Goal: Task Accomplishment & Management: Use online tool/utility

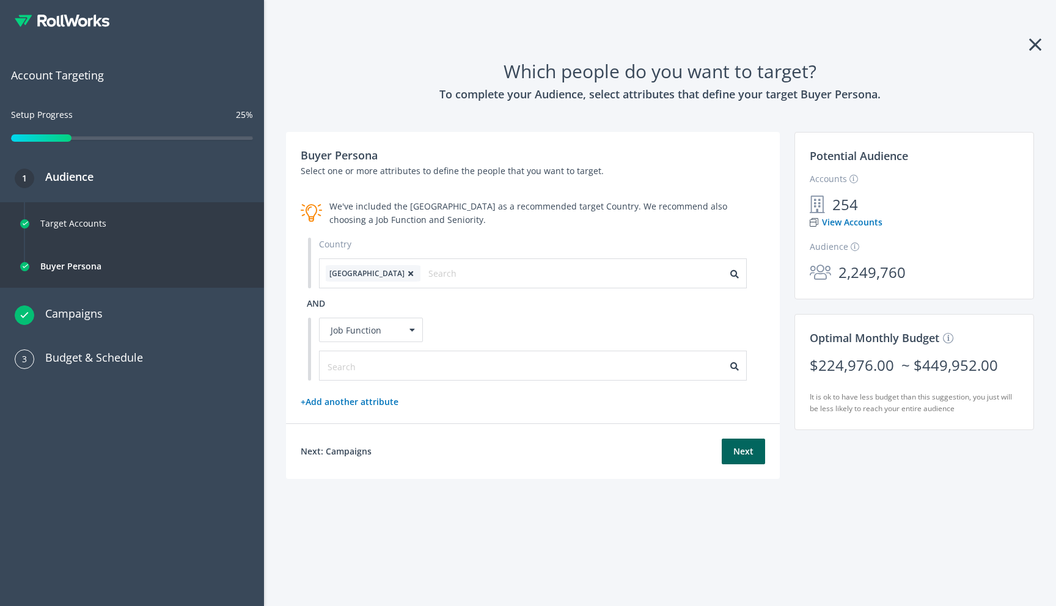
click at [1034, 45] on icon at bounding box center [1035, 45] width 12 height 20
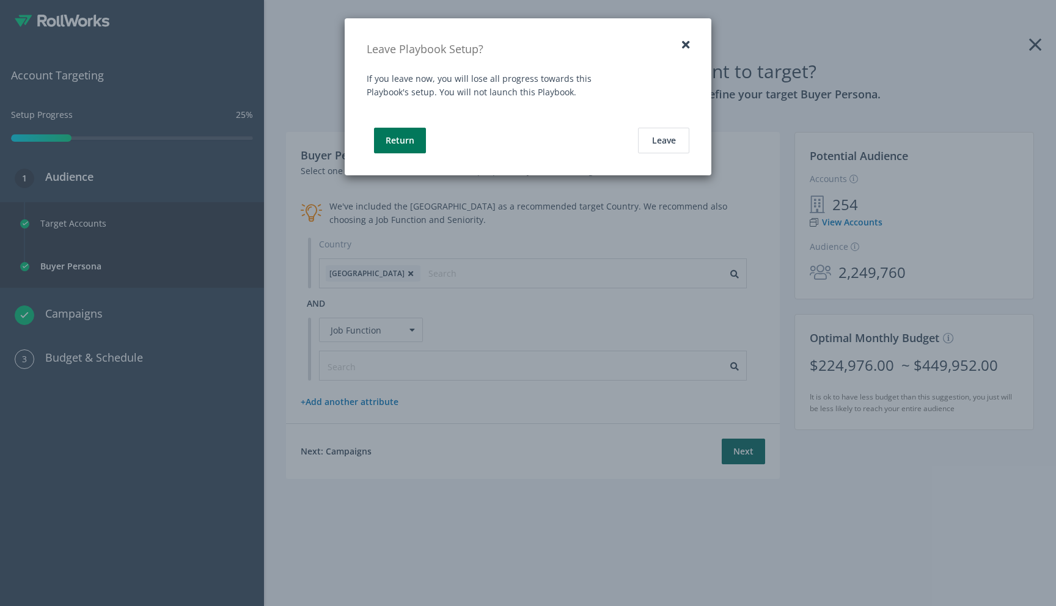
click at [411, 142] on button "Return" at bounding box center [400, 141] width 52 height 26
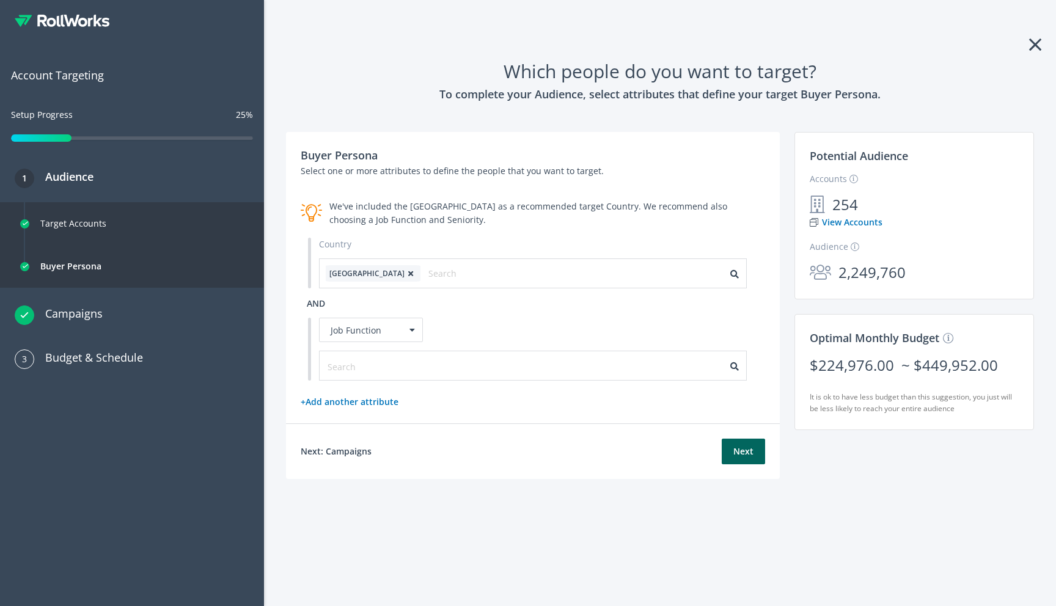
click at [1033, 51] on icon at bounding box center [1035, 45] width 12 height 20
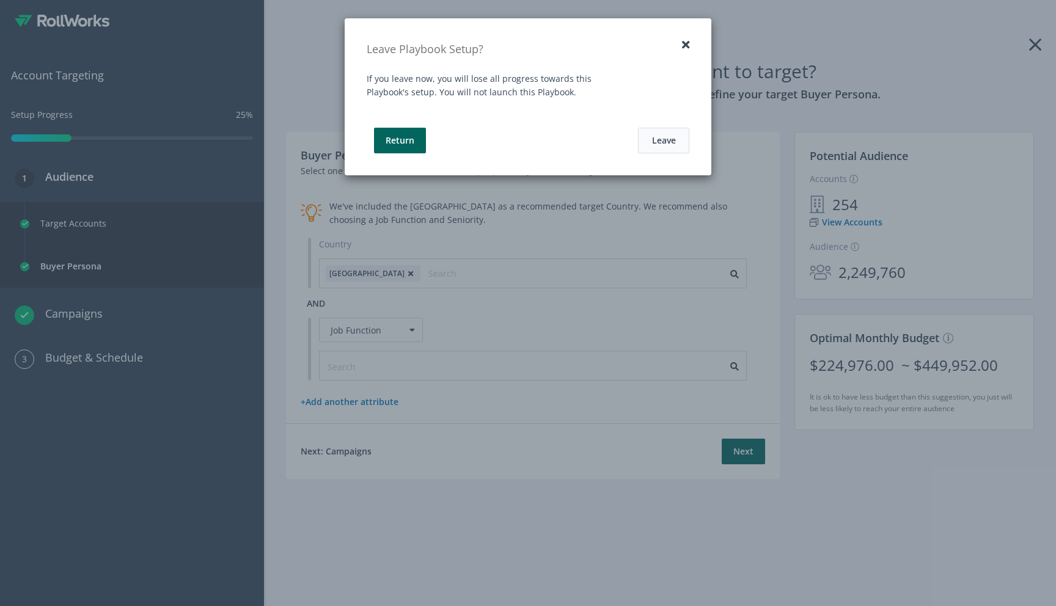
click at [659, 142] on button "Leave" at bounding box center [663, 141] width 51 height 26
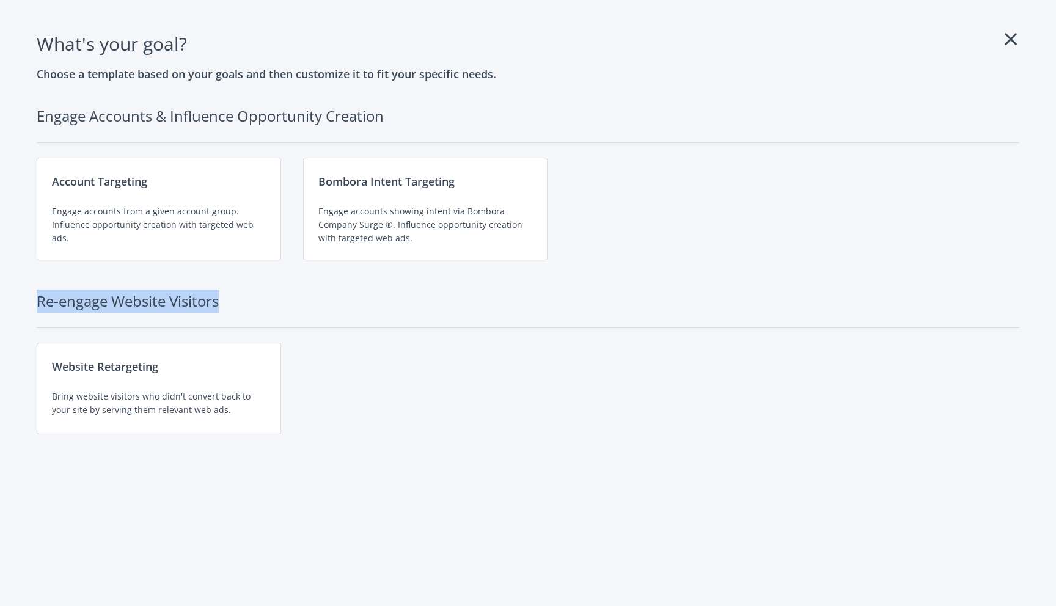
drag, startPoint x: 37, startPoint y: 304, endPoint x: 224, endPoint y: 302, distance: 187.0
click at [224, 302] on h2 "Re-engage Website Visitors" at bounding box center [528, 309] width 983 height 39
copy h2 "Re-engage Website Visitors"
click at [73, 128] on h2 "Engage Accounts & Influence Opportunity Creation" at bounding box center [528, 124] width 983 height 39
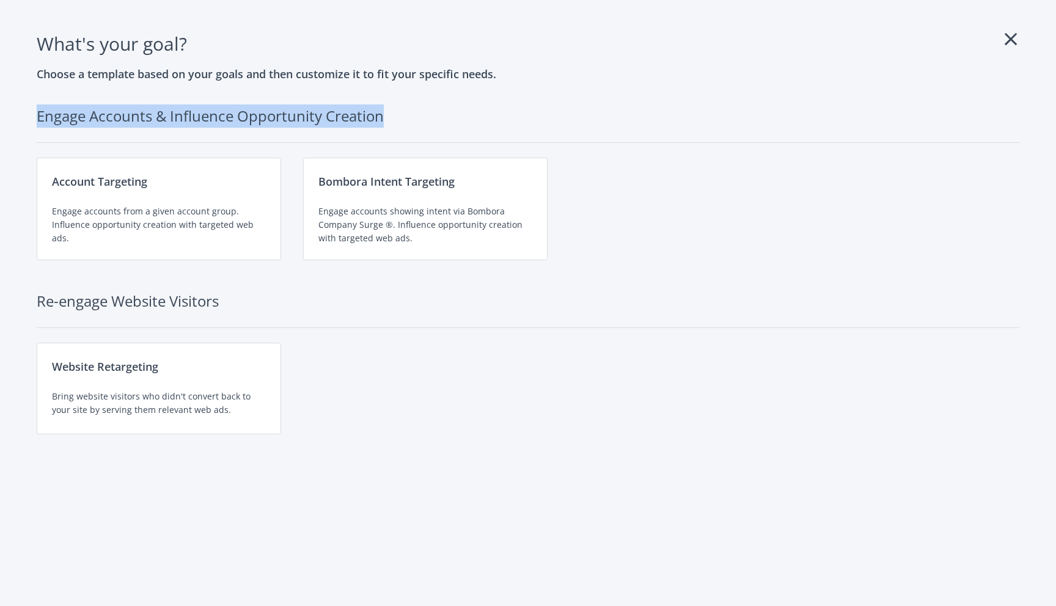
drag, startPoint x: 37, startPoint y: 115, endPoint x: 389, endPoint y: 124, distance: 352.2
click at [389, 124] on h2 "Engage Accounts & Influence Opportunity Creation" at bounding box center [528, 124] width 983 height 39
copy h2 "Engage Accounts & Influence Opportunity Creation"
